Goal: Task Accomplishment & Management: Manage account settings

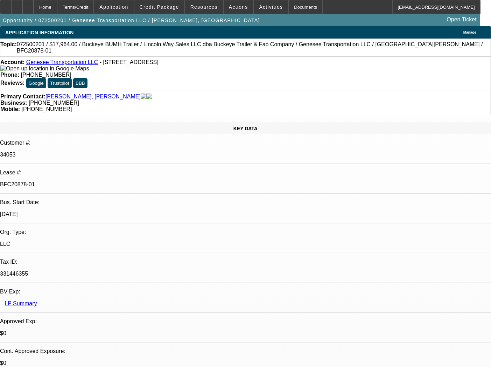
select select "0"
select select "2"
select select "0"
select select "1"
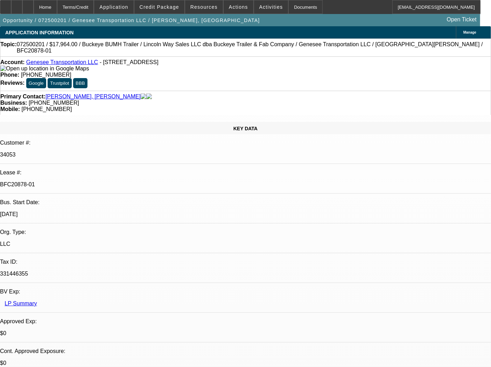
select select "0"
select select "2"
select select "0"
select select "1"
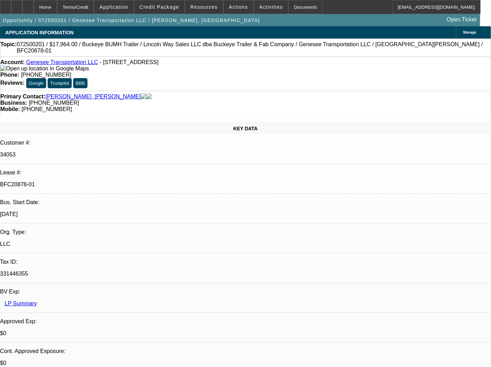
select select "0"
select select "2"
select select "0"
select select "1"
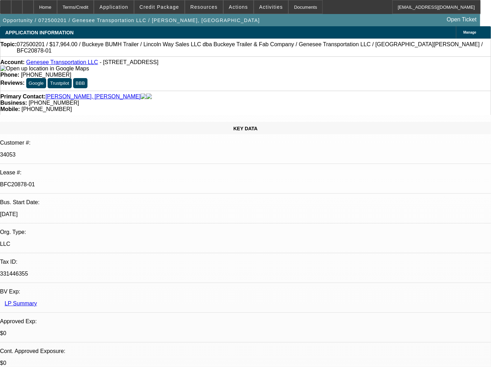
select select "0"
select select "2"
select select "0"
select select "1"
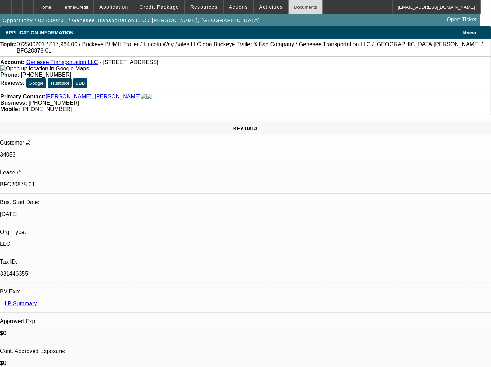
click at [296, 6] on div "Documents" at bounding box center [306, 7] width 34 height 14
